Goal: Task Accomplishment & Management: Manage account settings

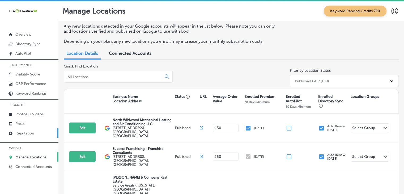
click at [24, 138] on div at bounding box center [29, 139] width 58 height 3
click at [24, 136] on link "Reputation" at bounding box center [29, 133] width 58 height 10
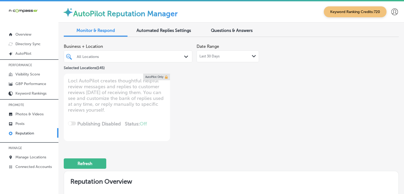
drag, startPoint x: 205, startPoint y: 193, endPoint x: 361, endPoint y: 94, distance: 185.1
click at [361, 94] on div "Business + Location All Locations Path Created with Sketch. Selected Locations …" at bounding box center [231, 91] width 335 height 100
click at [88, 58] on div "All Locations" at bounding box center [131, 56] width 108 height 5
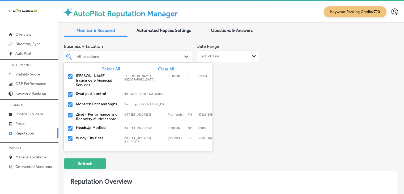
click at [165, 69] on span "Clear All" at bounding box center [166, 68] width 16 height 5
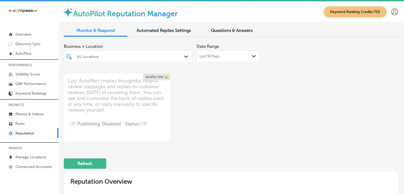
type textarea "x"
click at [143, 55] on div "All Locations" at bounding box center [131, 56] width 108 height 5
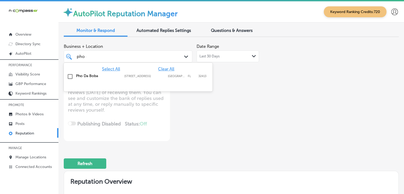
type input "pho da"
click at [147, 71] on div "Select All Clear All" at bounding box center [138, 68] width 149 height 5
click at [147, 78] on div "Pho Da Boba [STREET_ADDRESS][GEOGRAPHIC_DATA][STREET_ADDRESS]" at bounding box center [138, 76] width 144 height 8
type textarea "x"
click at [147, 57] on div "pho da pho da" at bounding box center [122, 56] width 93 height 7
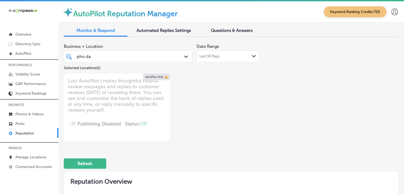
type input "pho da"
click at [210, 54] on span "Last 30 Days" at bounding box center [209, 56] width 20 height 4
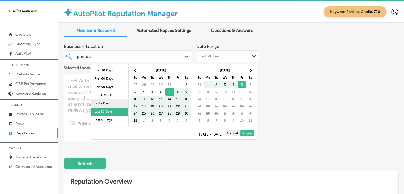
click at [103, 104] on li "Last 7 Days" at bounding box center [109, 103] width 37 height 8
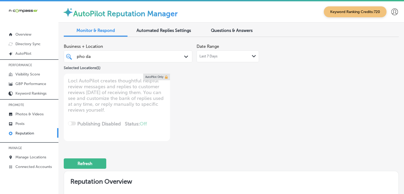
click at [252, 54] on div "Path Created with Sketch." at bounding box center [254, 56] width 4 height 4
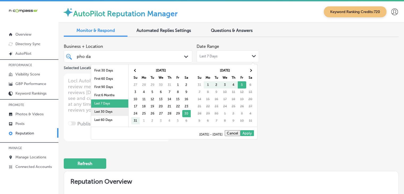
click at [97, 111] on li "Last 30 Days" at bounding box center [109, 112] width 37 height 8
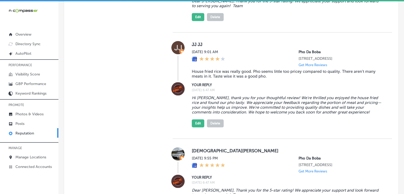
scroll to position [584, 0]
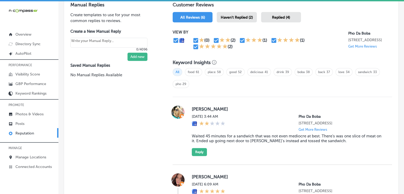
click at [230, 17] on span "Haven't Replied (2)" at bounding box center [237, 17] width 32 height 5
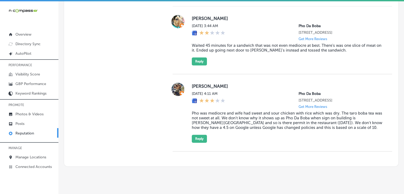
scroll to position [425, 0]
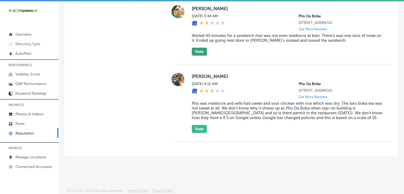
drag, startPoint x: 202, startPoint y: 33, endPoint x: 202, endPoint y: 45, distance: 12.2
click at [202, 33] on blockquote "Waited 45 minutes for a sandwich that was not even mediocre at best. There's wa…" at bounding box center [288, 38] width 192 height 10
click at [202, 49] on button "Reply" at bounding box center [199, 52] width 15 height 8
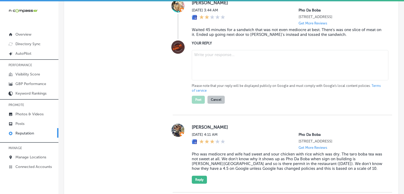
click at [211, 93] on p "Please note that your reply will be displayed publicly on Google and must compl…" at bounding box center [288, 88] width 192 height 10
click at [212, 72] on textarea at bounding box center [290, 65] width 196 height 30
type textarea "x"
paste textarea "Hi [PERSON_NAME], thank you for sharing your experience. We’re very sorry to he…"
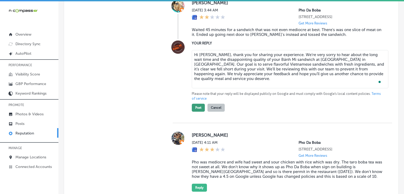
type textarea "Hi [PERSON_NAME], thank you for sharing your experience. We’re very sorry to he…"
click at [197, 112] on button "Post" at bounding box center [198, 108] width 13 height 8
type textarea "x"
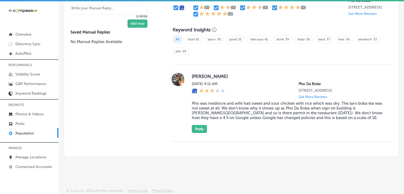
scroll to position [356, 0]
click at [201, 130] on button "Reply" at bounding box center [199, 129] width 15 height 8
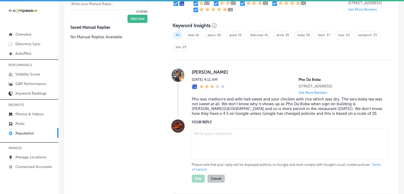
click at [208, 151] on textarea at bounding box center [290, 144] width 196 height 30
paste textarea "Thank you for the feedback, [PERSON_NAME]. We apologize for the issues with the…"
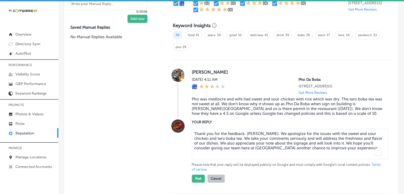
type textarea "Thank you for the feedback, [PERSON_NAME]. We apologize for the issues with the…"
click at [201, 187] on div "[PERSON_NAME][DATE] 4:11 AM Pho Da Boba [STREET_ADDRESS] Get More Reviews Pho w…" at bounding box center [282, 127] width 219 height 134
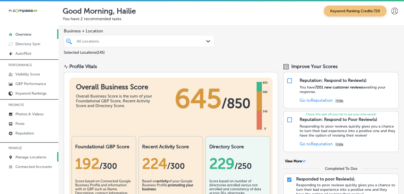
click at [36, 156] on p "Manage Locations" at bounding box center [30, 157] width 31 height 5
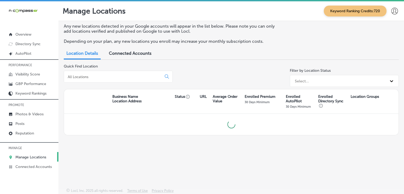
click at [120, 77] on input at bounding box center [113, 76] width 93 height 5
type input "s"
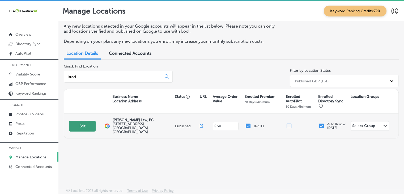
type input "israel"
click at [78, 127] on button "Edit" at bounding box center [82, 126] width 27 height 11
select select "US"
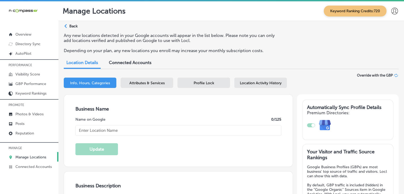
type input "[PERSON_NAME] Law, PC"
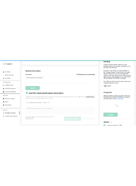
scroll to position [159, 0]
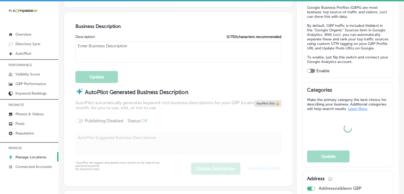
select select "US"
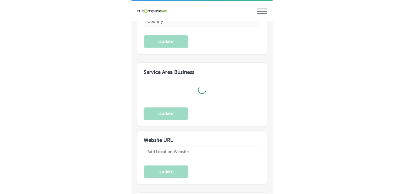
scroll to position [743, 0]
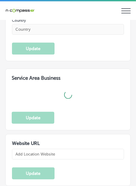
select select "US"
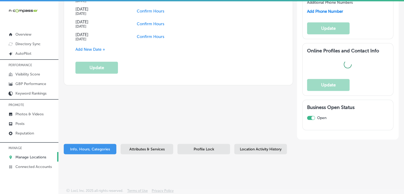
type textarea "Have you been injured in a car accident in the Rockwall area? Don't try to batt…"
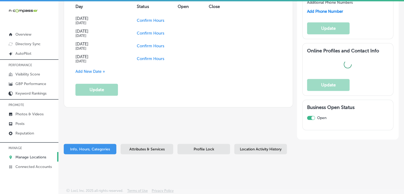
checkbox input "true"
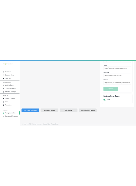
scroll to position [1, 0]
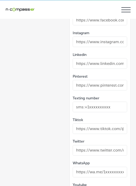
select select "US"
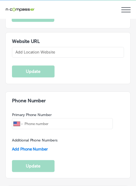
type input "http://israelperezlaw.com/"
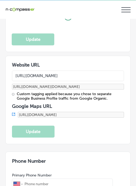
checkbox input "true"
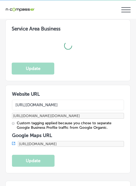
type input "722, East Interstate 30"
type input "Rockwall"
type input "75087"
type input "US"
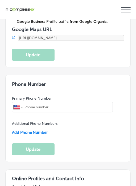
type input "+1 469 897 4000"
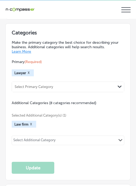
scroll to position [759, 0]
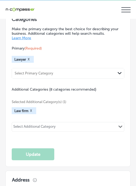
click at [73, 110] on div "Law firm X" at bounding box center [68, 111] width 112 height 7
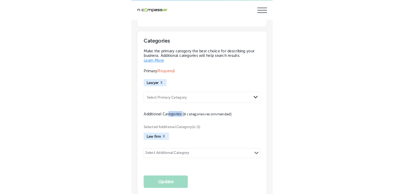
scroll to position [738, 0]
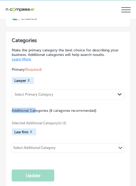
drag, startPoint x: 36, startPoint y: 107, endPoint x: 65, endPoint y: 79, distance: 40.4
click at [65, 83] on div "Primary (Required) Lawyer X Select Primary Category Path Created with Sketch. A…" at bounding box center [68, 113] width 112 height 93
click at [75, 48] on p "Make the primary category the best choice for describing your business. Additio…" at bounding box center [68, 55] width 112 height 14
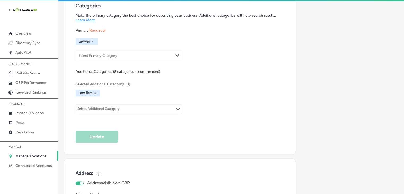
select select "US"
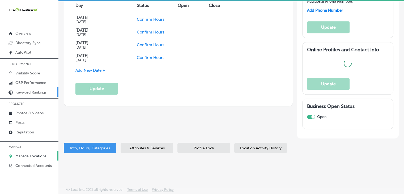
type input "722, East Interstate 30"
type input "Rockwall"
type input "75087"
type input "US"
type input "http://israelperezlaw.com/"
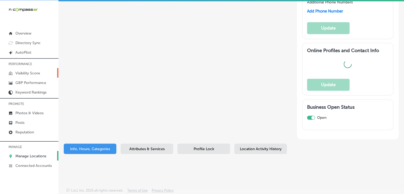
checkbox input "true"
type input "+1 469 897 4000"
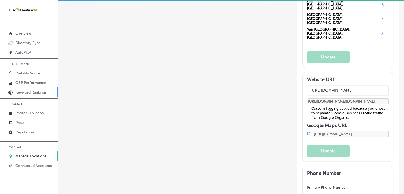
click at [27, 88] on link "Keyword Rankings" at bounding box center [29, 92] width 58 height 10
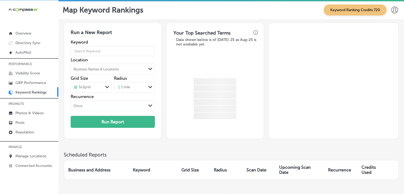
click at [27, 83] on p "GBP Performance" at bounding box center [30, 82] width 31 height 5
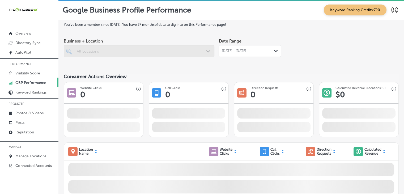
drag, startPoint x: 246, startPoint y: 49, endPoint x: 236, endPoint y: 57, distance: 13.3
click at [246, 49] on span "Aug 01, 2025 - Aug 31, 2025" at bounding box center [233, 51] width 24 height 4
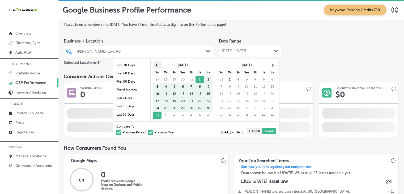
click at [158, 65] on span at bounding box center [157, 64] width 3 height 3
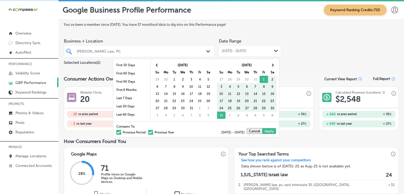
click at [158, 65] on span at bounding box center [157, 64] width 3 height 3
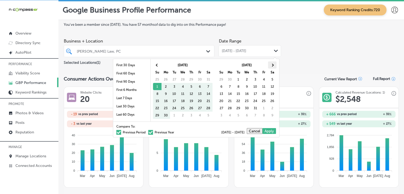
click at [275, 62] on th at bounding box center [272, 64] width 8 height 7
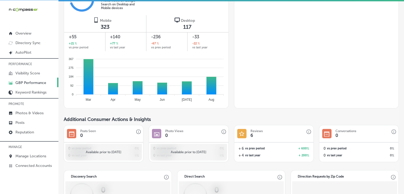
scroll to position [339, 0]
